Goal: Navigation & Orientation: Find specific page/section

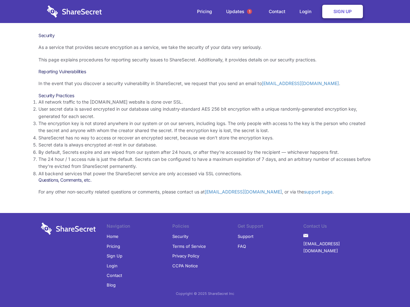
click at [205, 154] on li "By default, Secrets expire and are wiped from our system after 24 hours, or aft…" at bounding box center [204, 152] width 333 height 7
click at [249, 12] on span "1" at bounding box center [249, 11] width 5 height 5
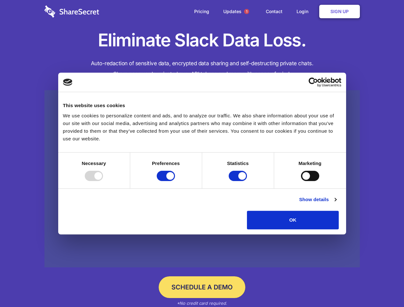
click at [103, 181] on div at bounding box center [94, 176] width 18 height 10
click at [175, 181] on input "Preferences" at bounding box center [166, 176] width 18 height 10
checkbox input "false"
click at [239, 181] on input "Statistics" at bounding box center [238, 176] width 18 height 10
checkbox input "false"
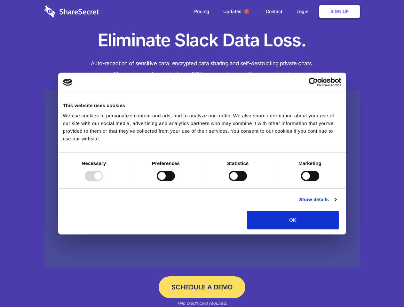
click at [301, 181] on input "Marketing" at bounding box center [310, 176] width 18 height 10
checkbox input "true"
click at [336, 204] on link "Show details" at bounding box center [317, 200] width 37 height 8
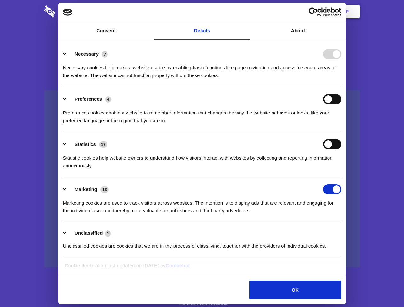
click at [344, 232] on ul "Necessary 7 Necessary cookies help make a website usable by enabling basic func…" at bounding box center [202, 150] width 285 height 216
click at [247, 12] on span "1" at bounding box center [246, 11] width 5 height 5
